Goal: Task Accomplishment & Management: Manage account settings

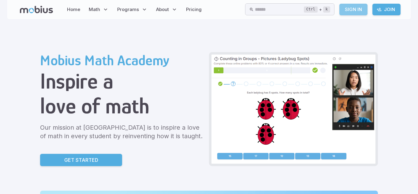
click at [350, 10] on link "Sign In" at bounding box center [354, 10] width 28 height 12
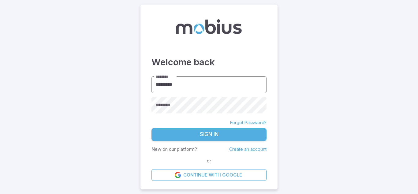
type input "*********"
click at [152, 128] on button "Sign In" at bounding box center [209, 134] width 115 height 13
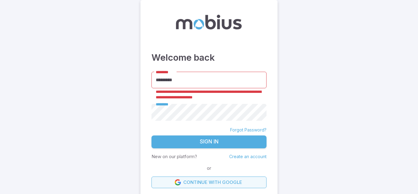
click at [245, 182] on link "Continue with Google" at bounding box center [209, 182] width 115 height 12
